Goal: Navigation & Orientation: Find specific page/section

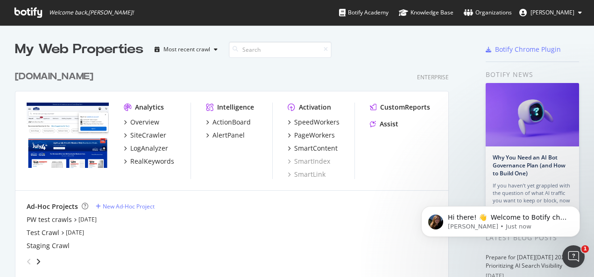
click at [351, 63] on div "[DOMAIN_NAME] Enterprise Analytics Overview SiteCrawler LogAnalyzer RealKeyword…" at bounding box center [235, 168] width 441 height 219
click at [544, 13] on span "[PERSON_NAME]" at bounding box center [552, 12] width 44 height 8
click at [439, 37] on div "My Web Properties Most recent crawl [DOMAIN_NAME] Enterprise Analytics Overview…" at bounding box center [297, 243] width 594 height 437
